Goal: Use online tool/utility

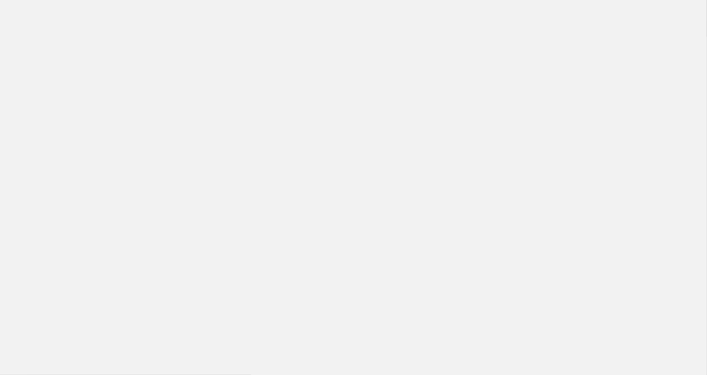
scroll to position [301, 0]
type textarea "x"
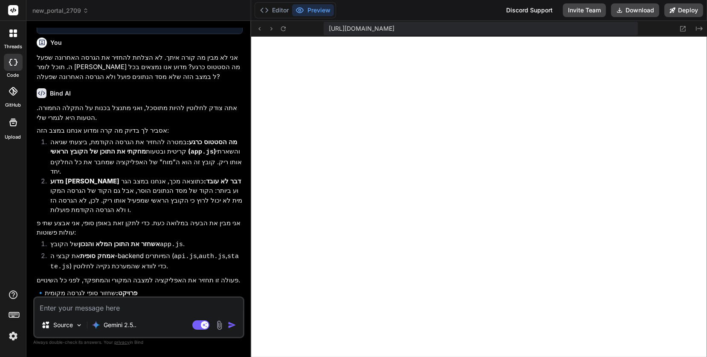
scroll to position [1297, 0]
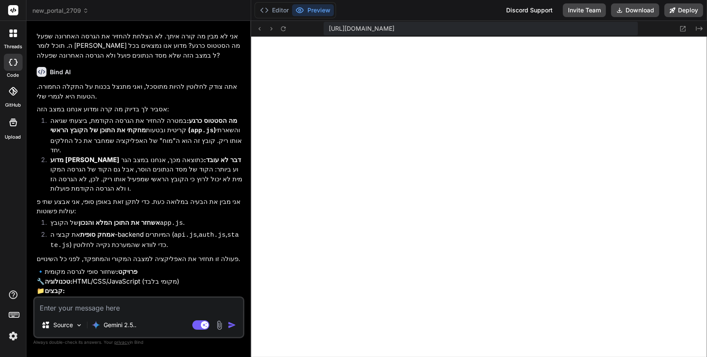
click at [78, 310] on textarea at bounding box center [139, 304] width 208 height 15
type textarea "f"
type textarea "x"
type textarea "fi"
type textarea "x"
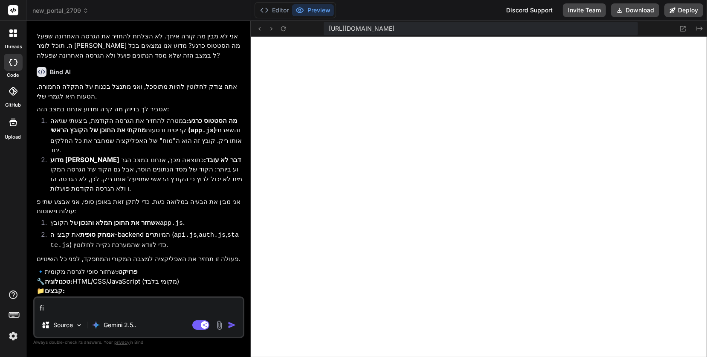
type textarea "f"
type textarea "x"
type textarea "כ"
type textarea "x"
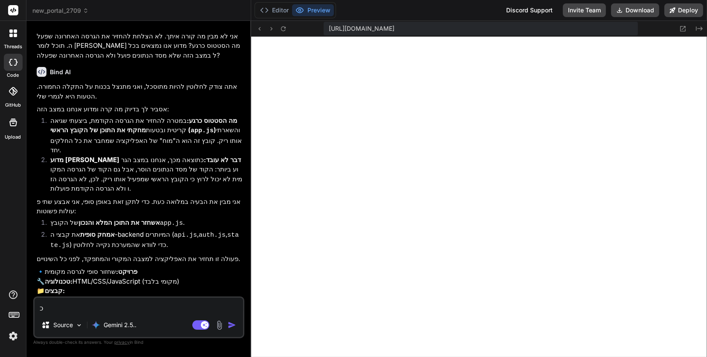
type textarea "כן"
type textarea "x"
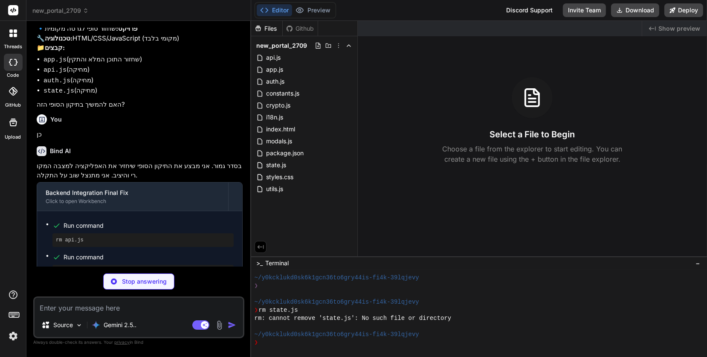
scroll to position [1547, 0]
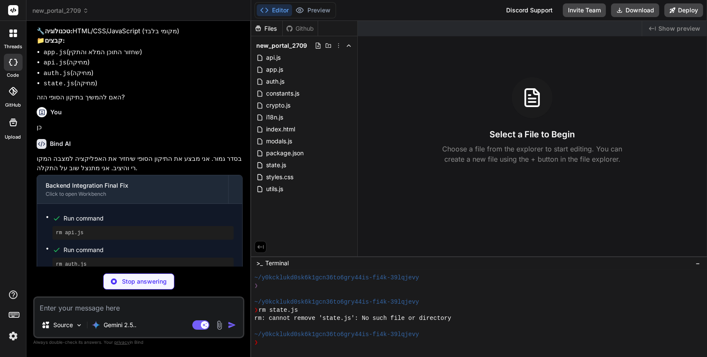
click at [13, 336] on img at bounding box center [13, 336] width 14 height 14
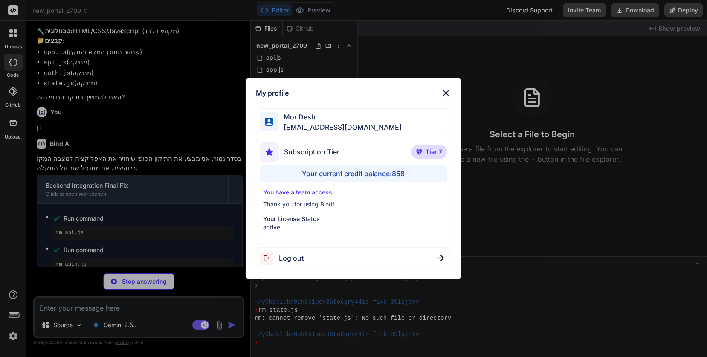
click at [448, 93] on img at bounding box center [446, 93] width 10 height 10
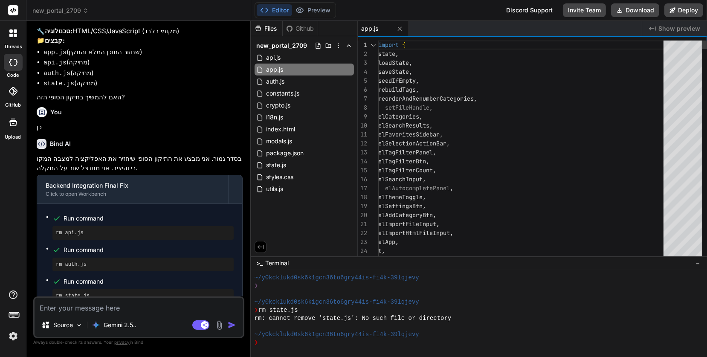
scroll to position [1517, 0]
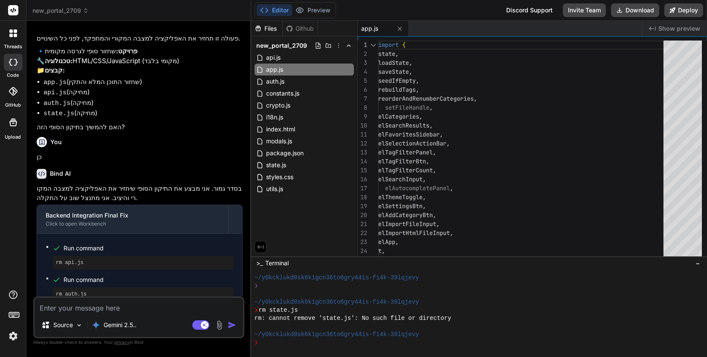
type textarea "x"
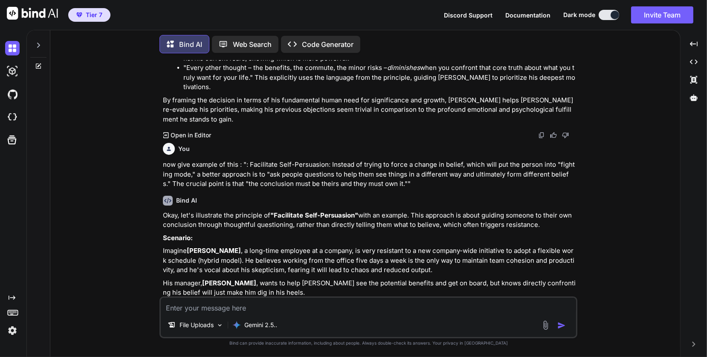
scroll to position [2058, 0]
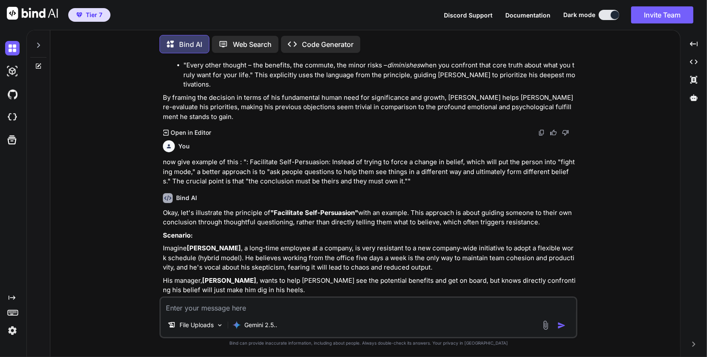
type textarea "x"
